Goal: Navigation & Orientation: Find specific page/section

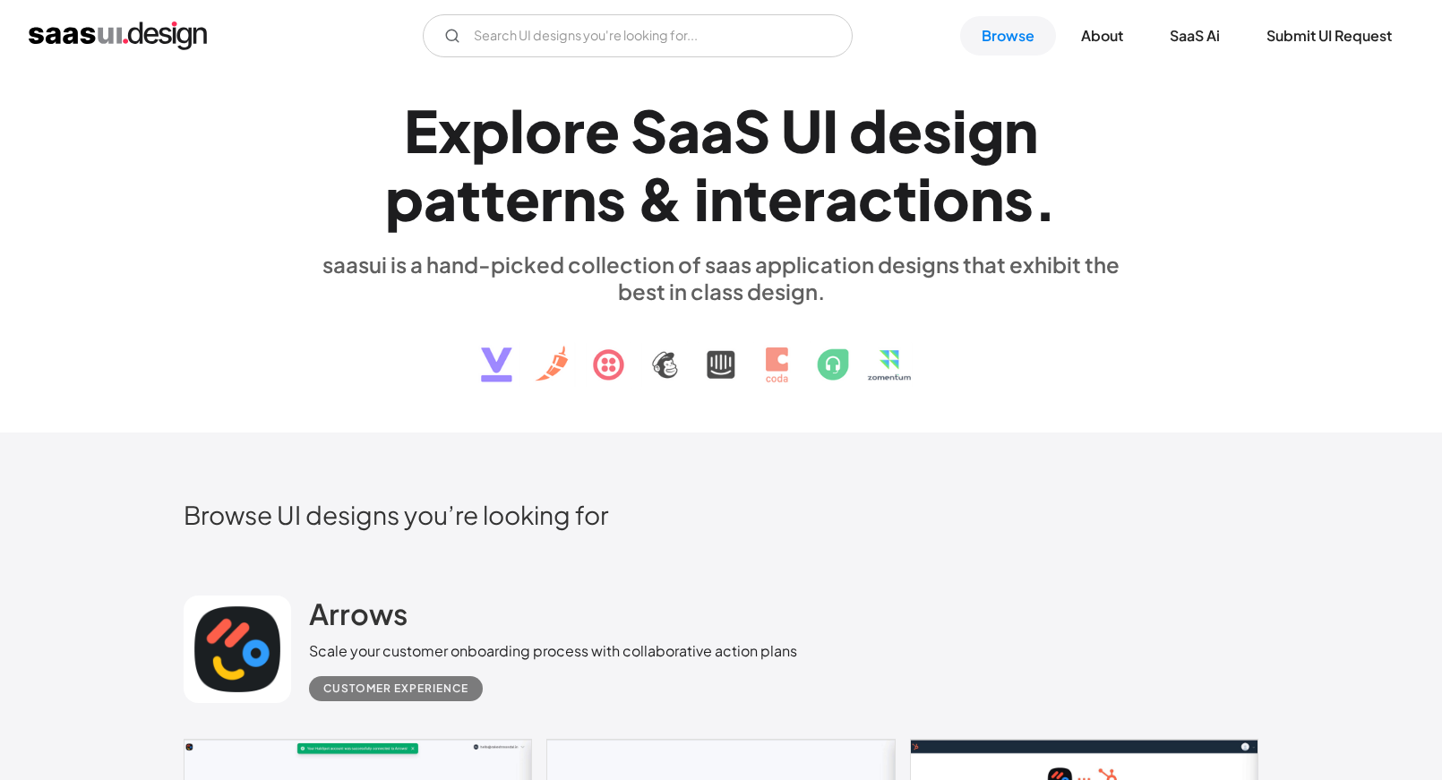
scroll to position [171, 0]
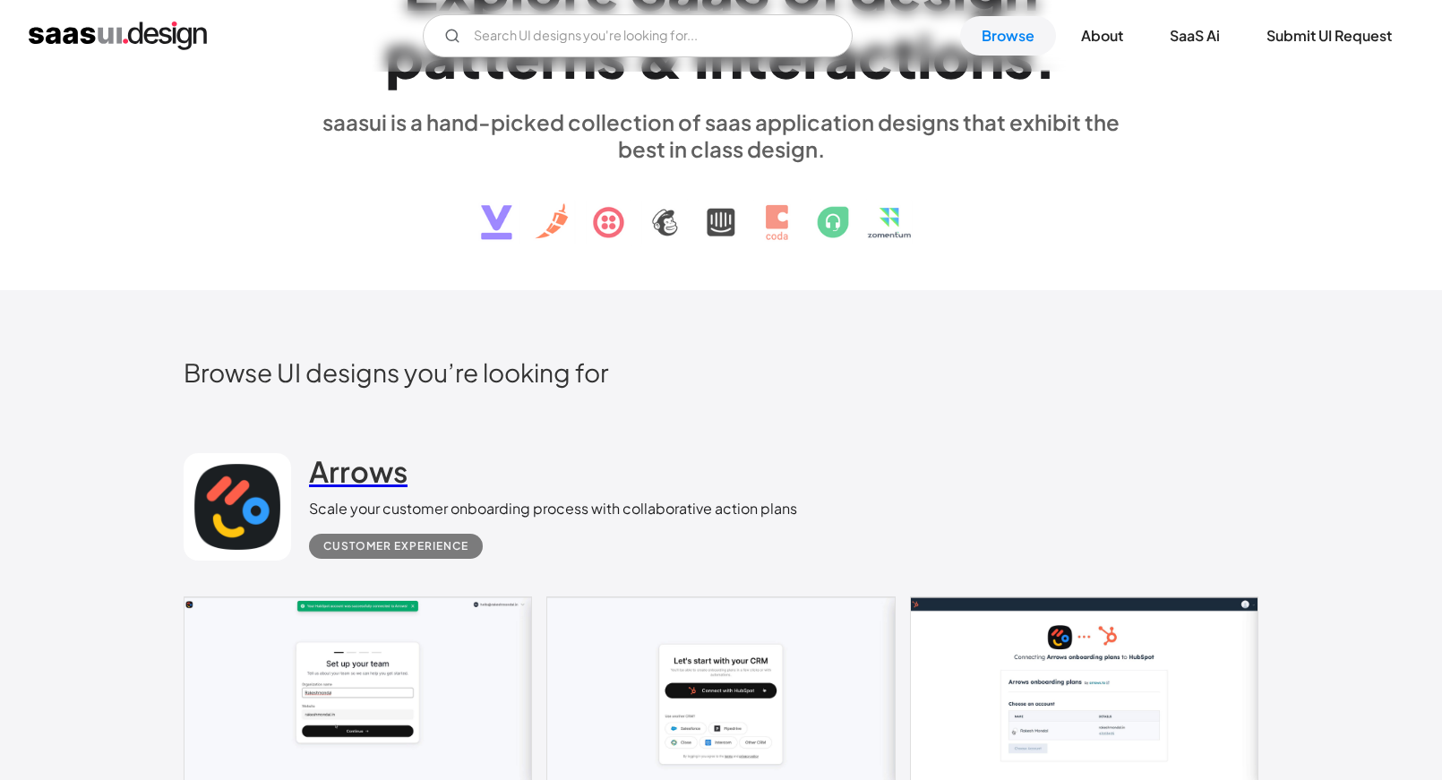
click at [359, 479] on h2 "Arrows" at bounding box center [358, 471] width 99 height 36
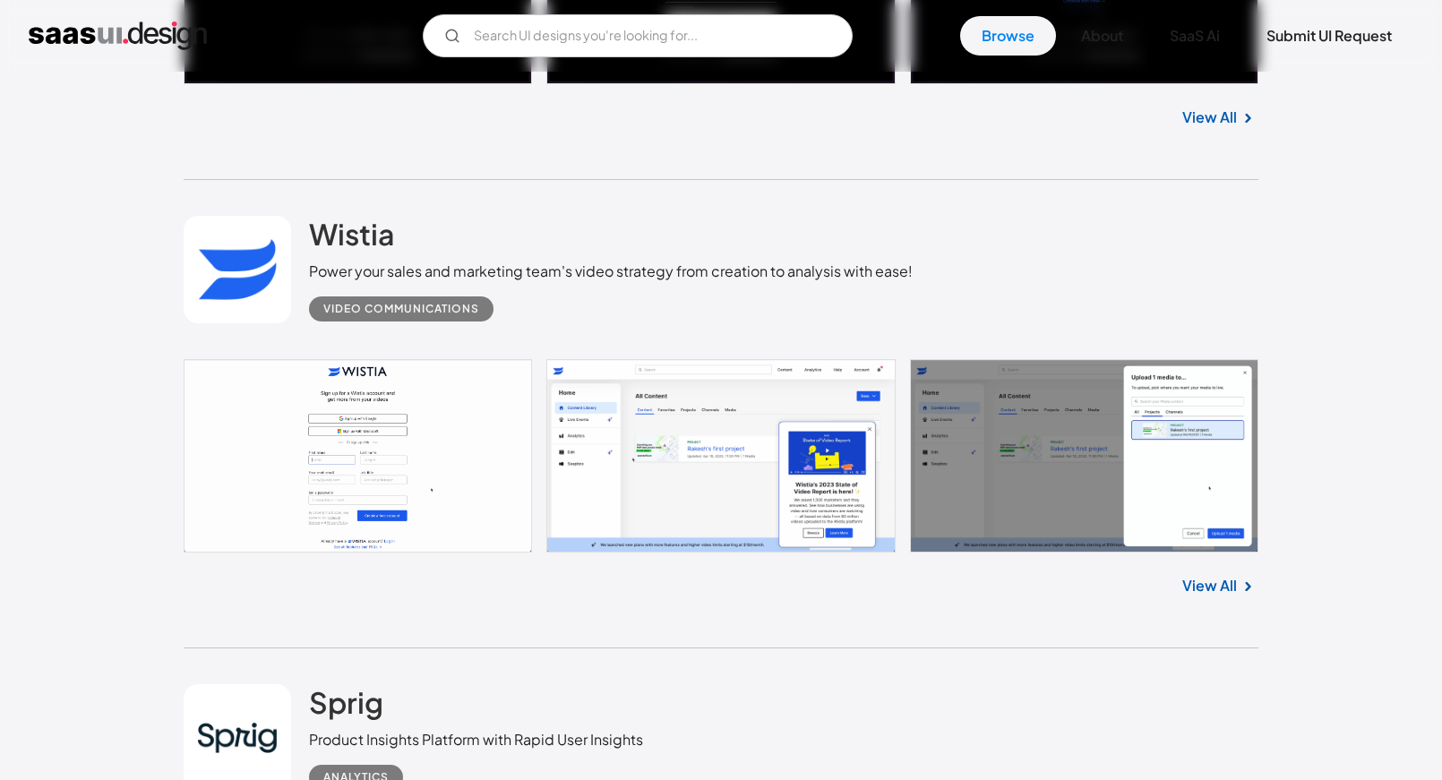
scroll to position [3643, 0]
click at [370, 314] on div "Video Communications" at bounding box center [401, 308] width 156 height 21
click at [362, 234] on h2 "Wistia" at bounding box center [352, 234] width 86 height 36
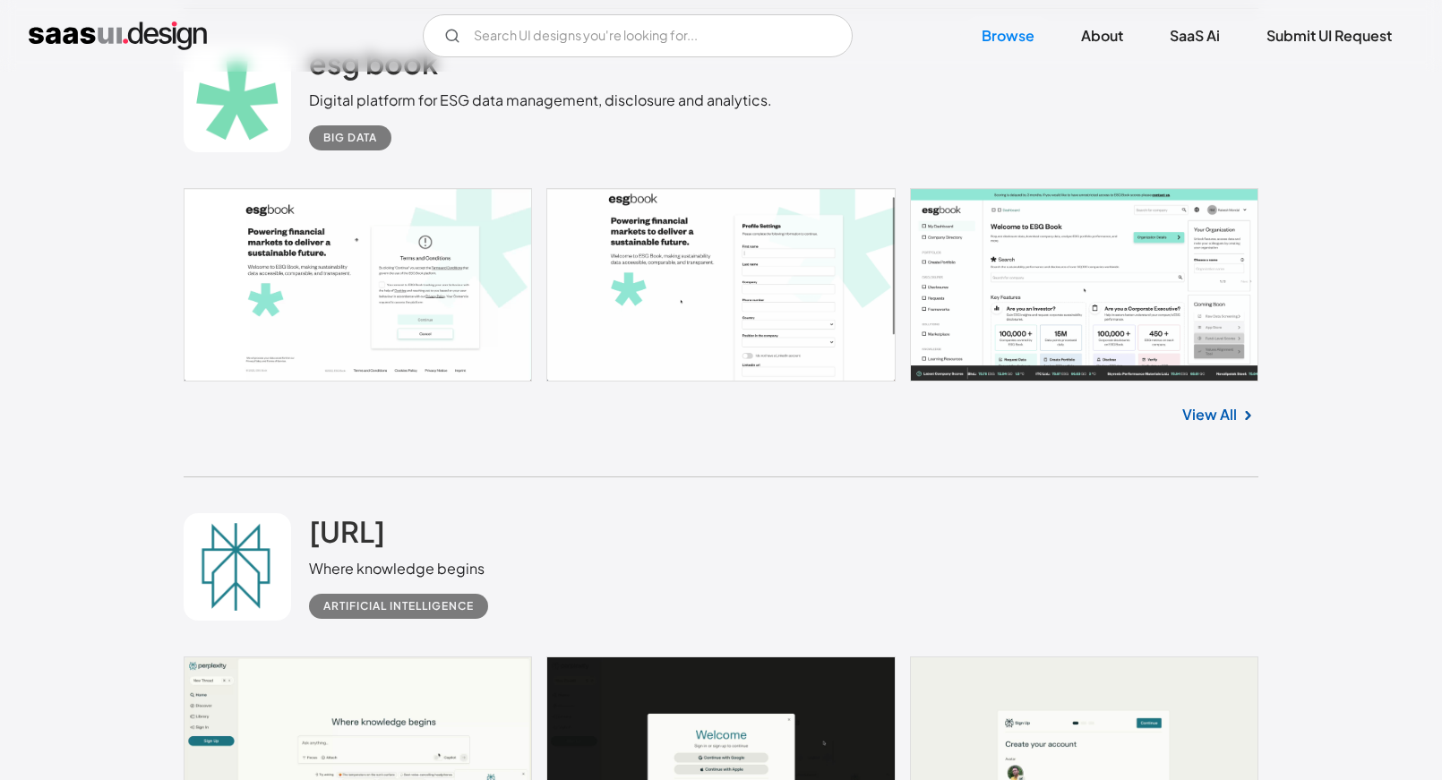
scroll to position [5663, 0]
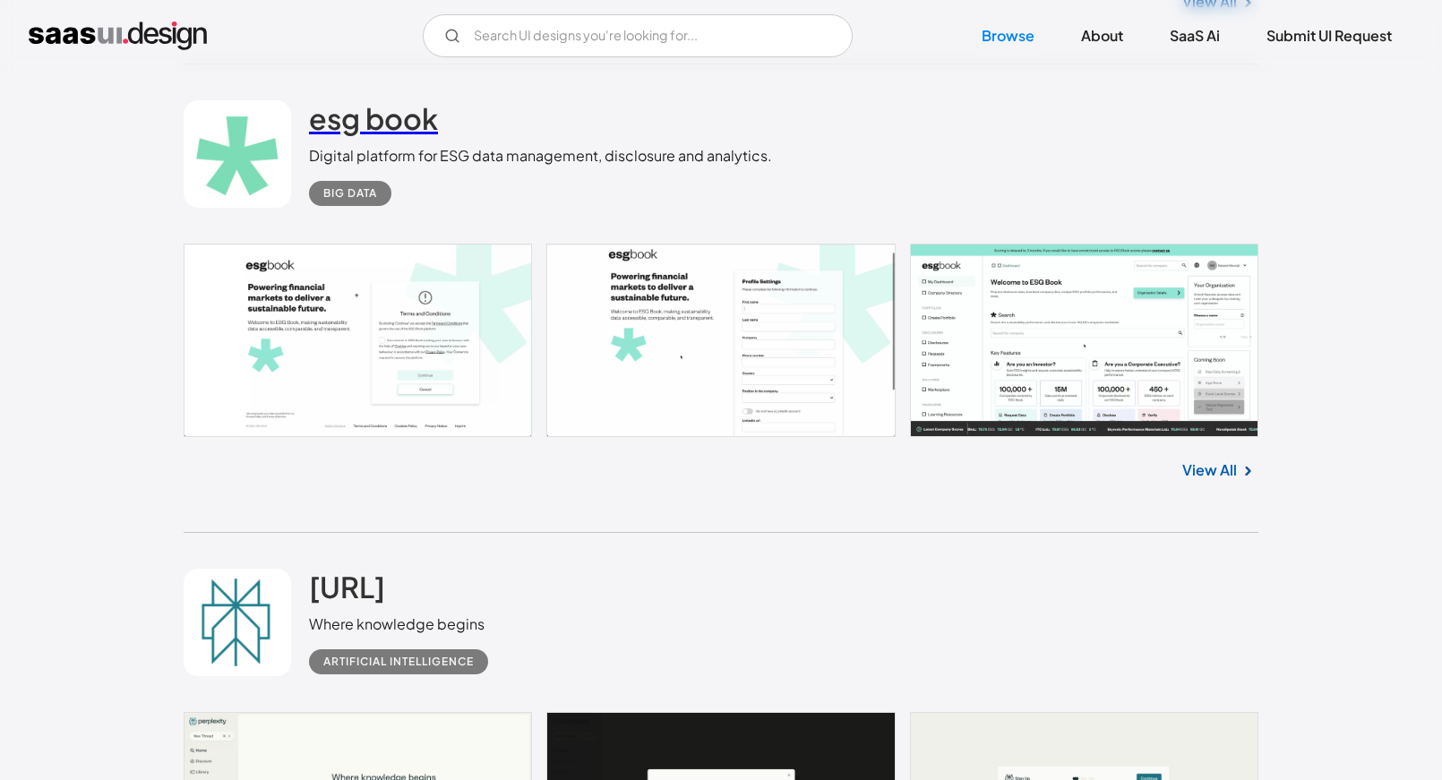
click at [343, 119] on h2 "esg book" at bounding box center [373, 118] width 129 height 36
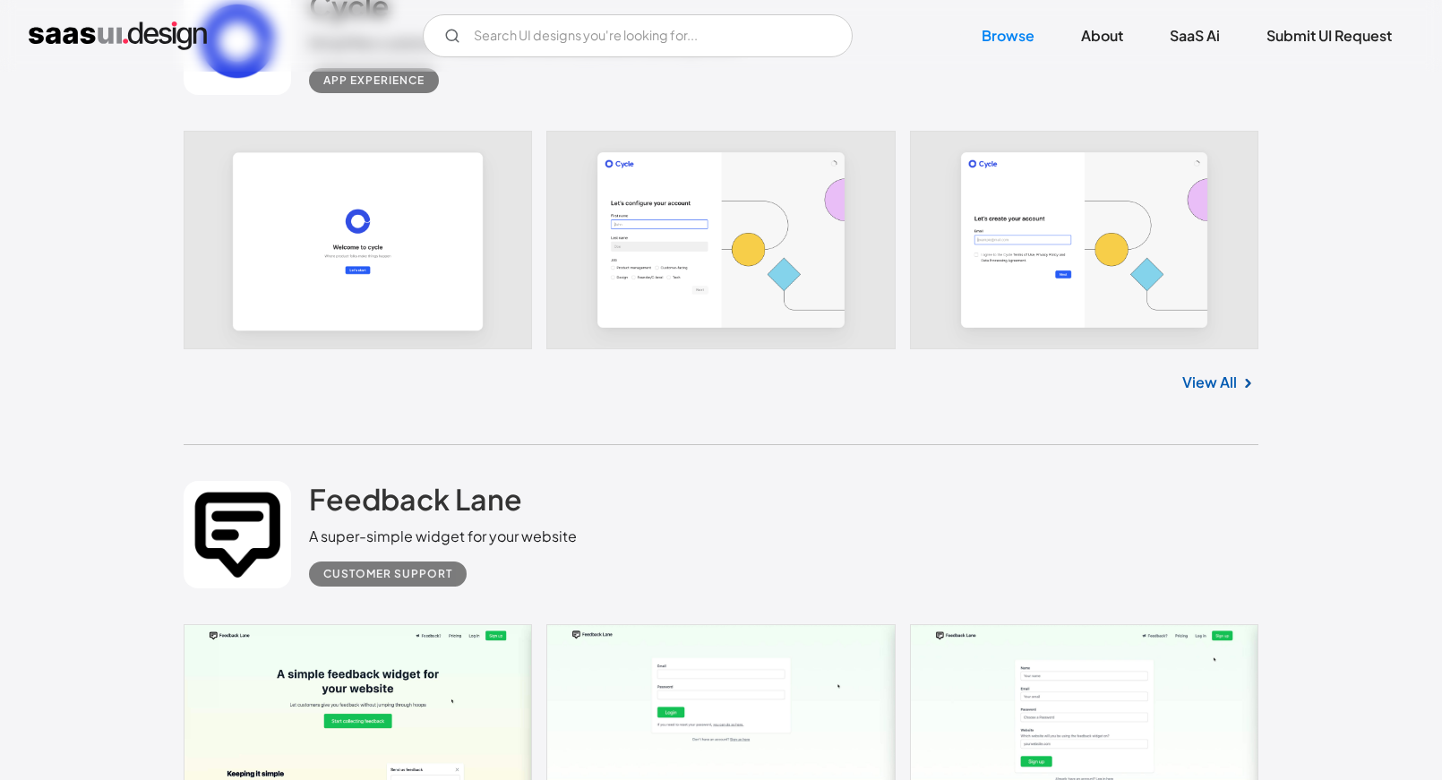
scroll to position [16705, 0]
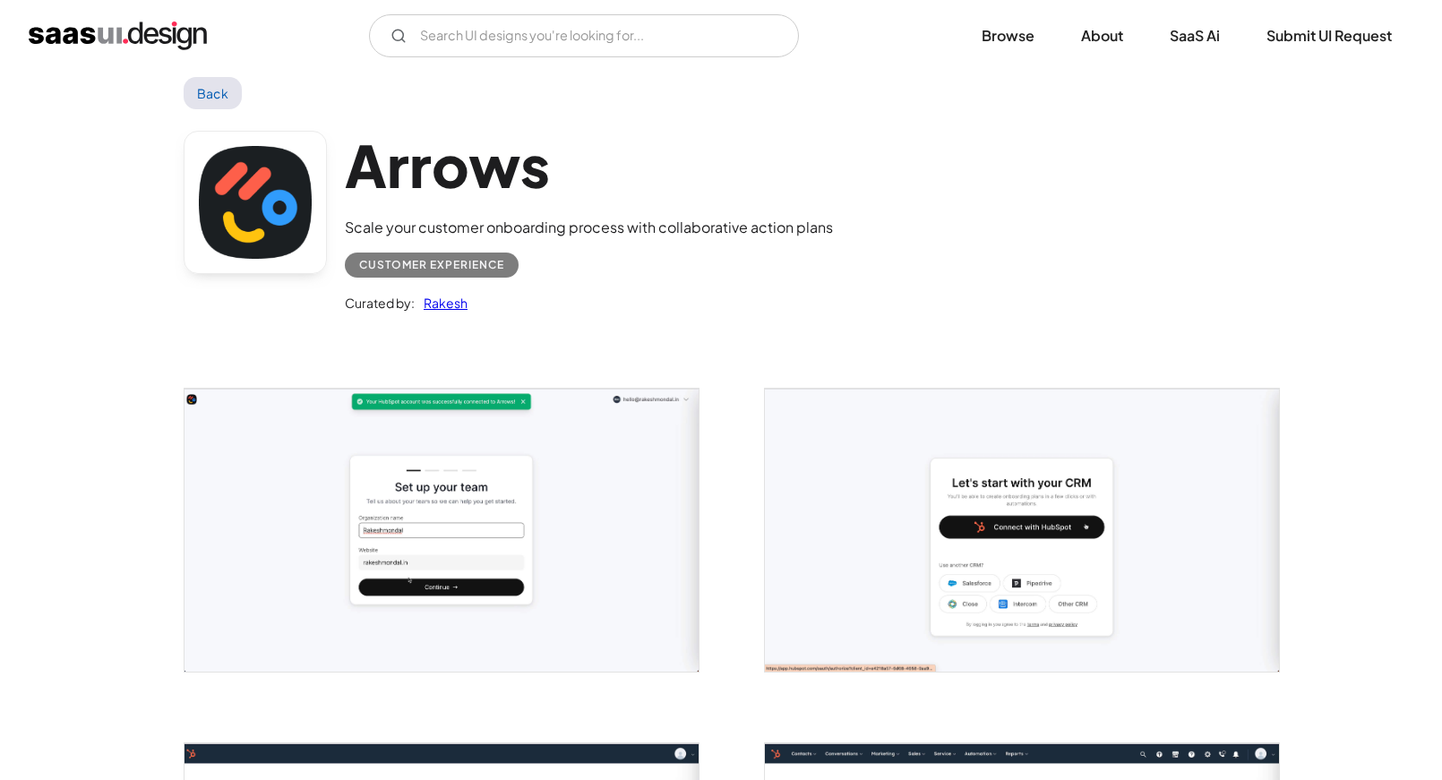
scroll to position [208, 0]
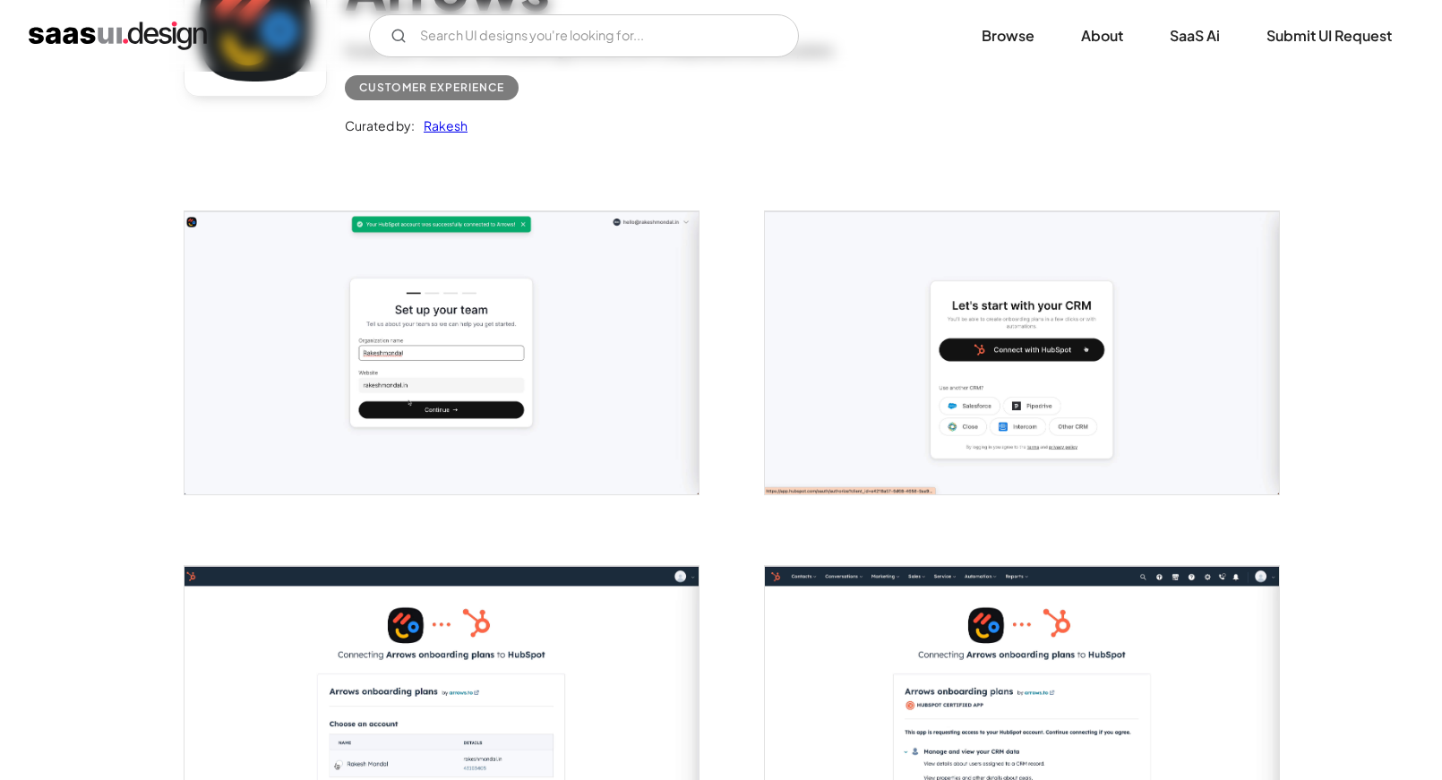
click at [417, 397] on img "open lightbox" at bounding box center [442, 352] width 514 height 283
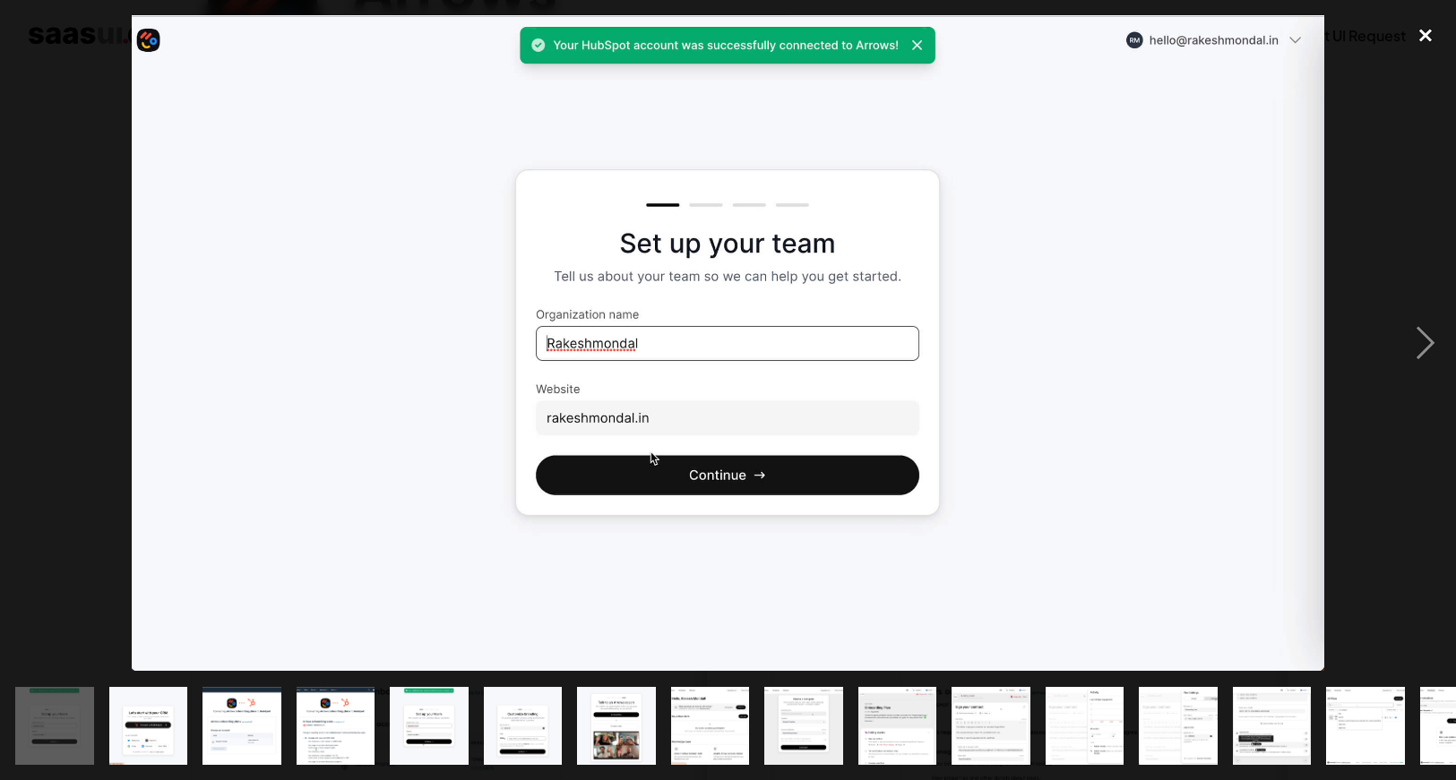
click at [1426, 41] on div "close lightbox" at bounding box center [1425, 34] width 61 height 39
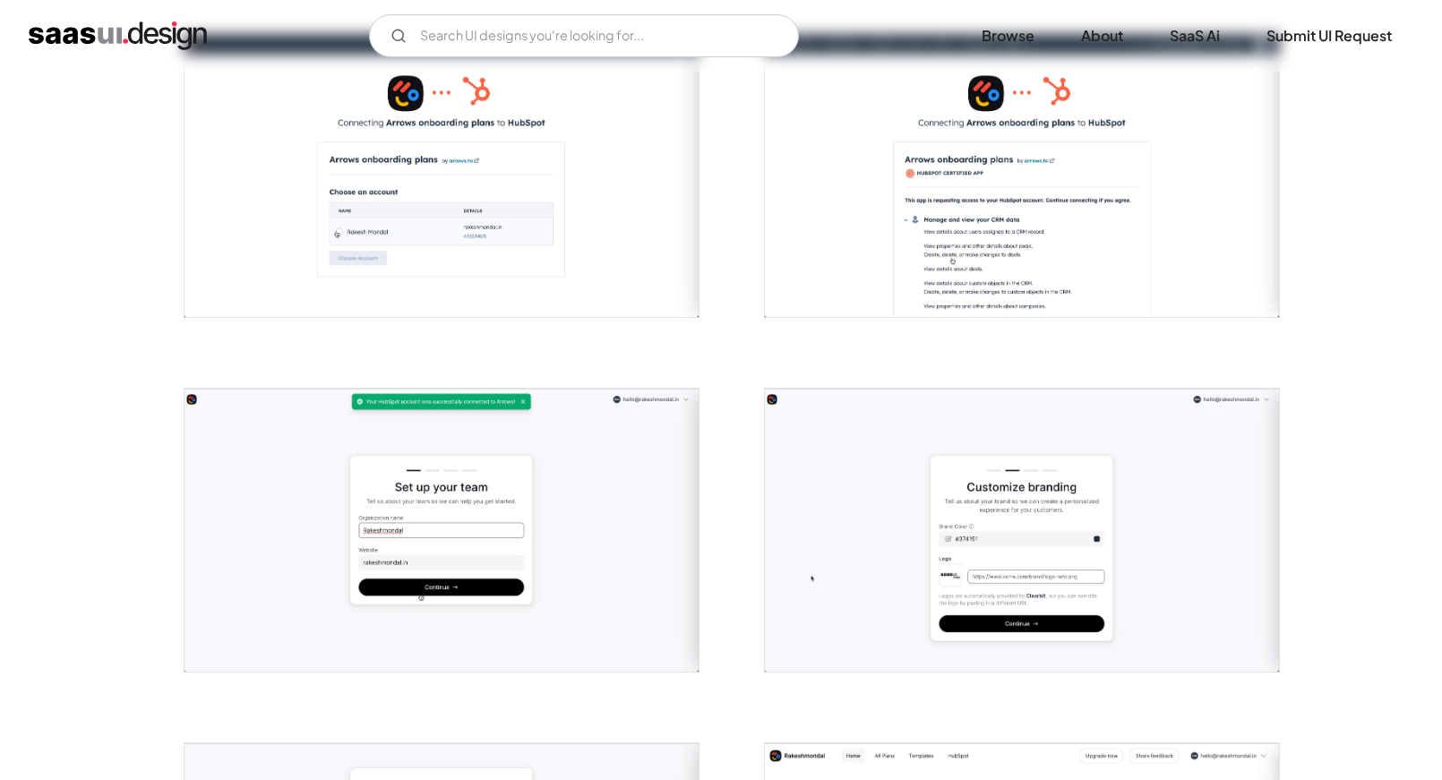
scroll to position [0, 0]
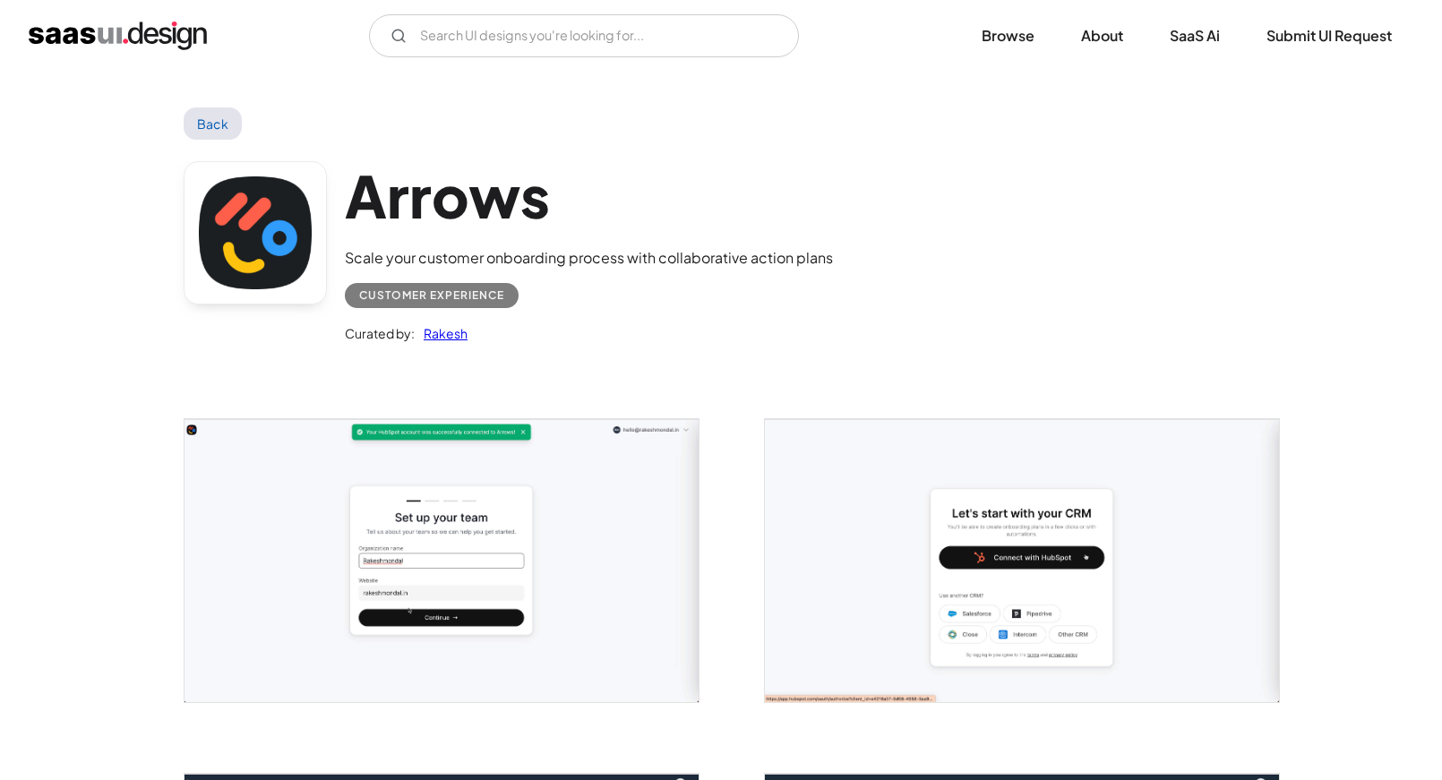
click at [219, 113] on link "Back" at bounding box center [213, 123] width 58 height 32
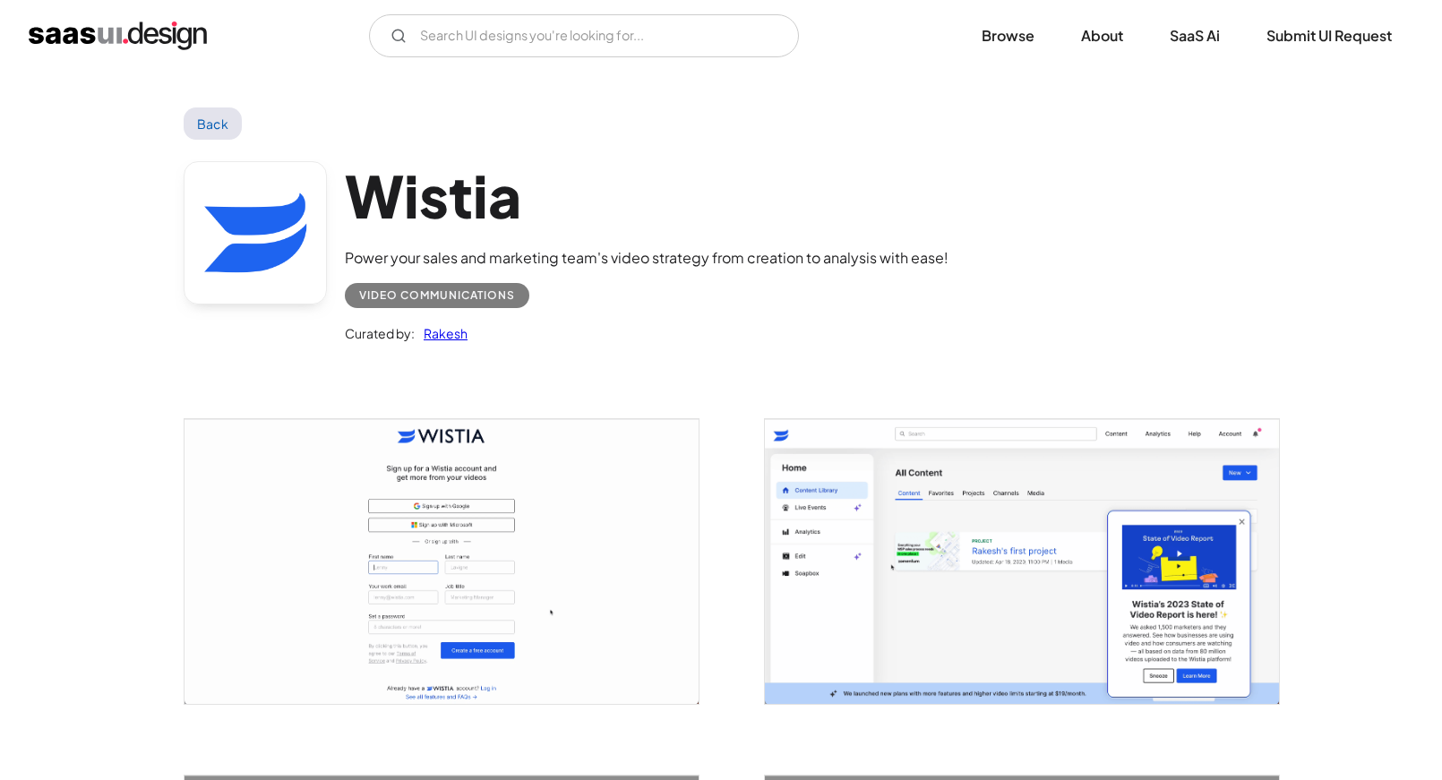
click at [200, 120] on link "Back" at bounding box center [213, 123] width 58 height 32
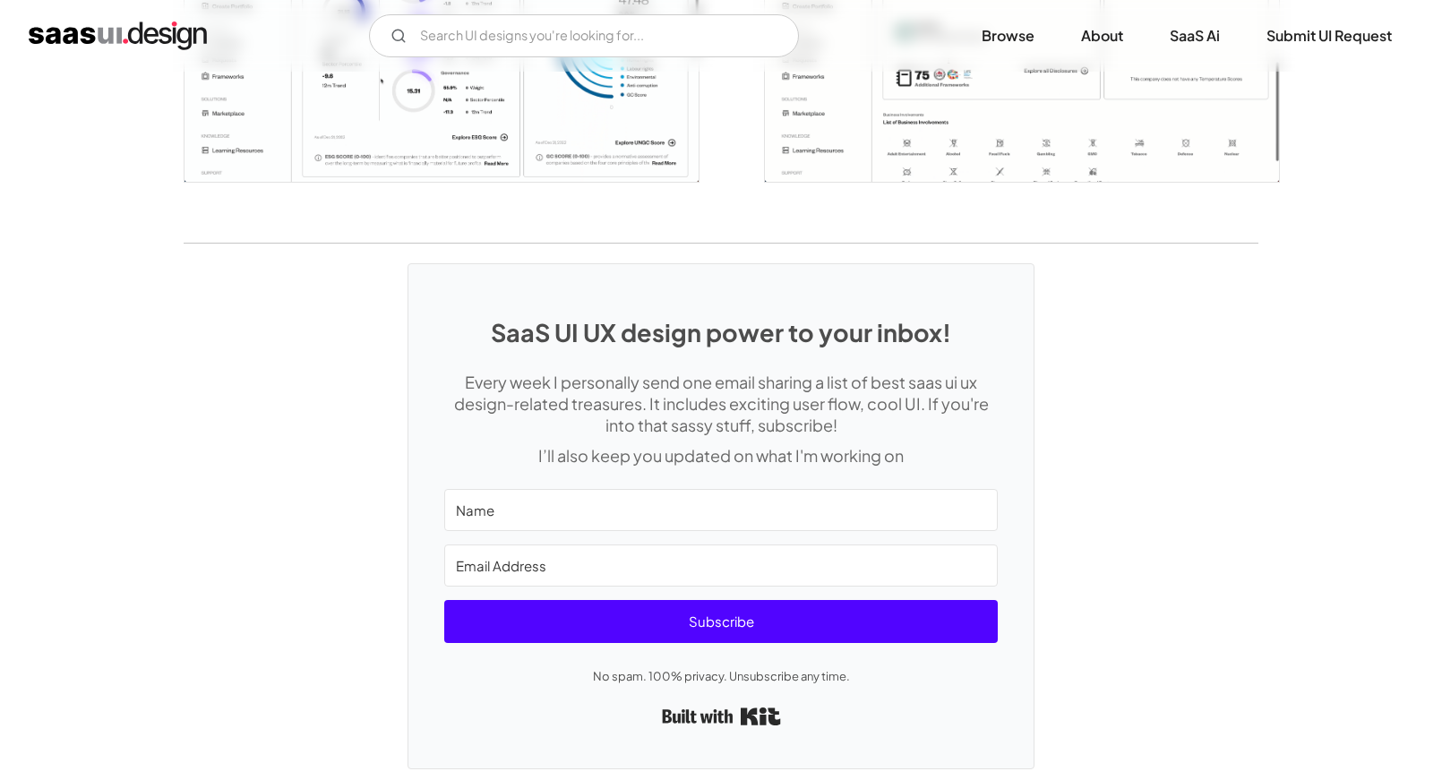
scroll to position [3305, 0]
